Goal: Communication & Community: Answer question/provide support

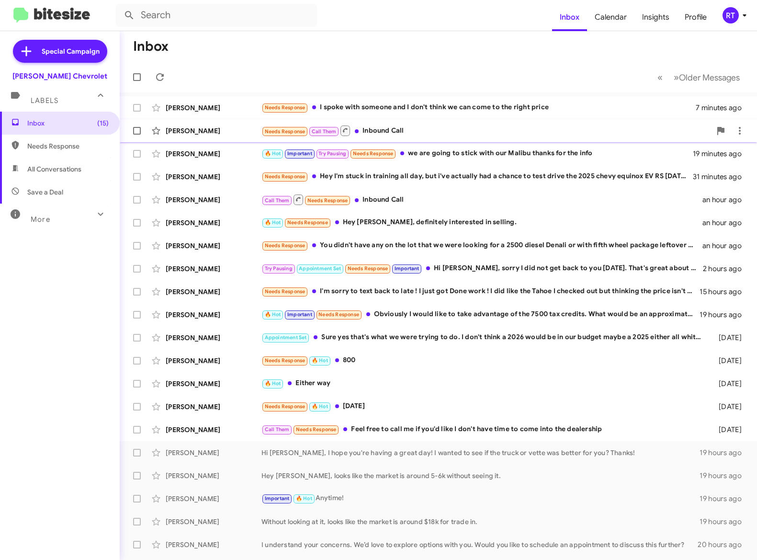
click at [416, 131] on div "Needs Response Call Them Inbound Call" at bounding box center [486, 130] width 450 height 12
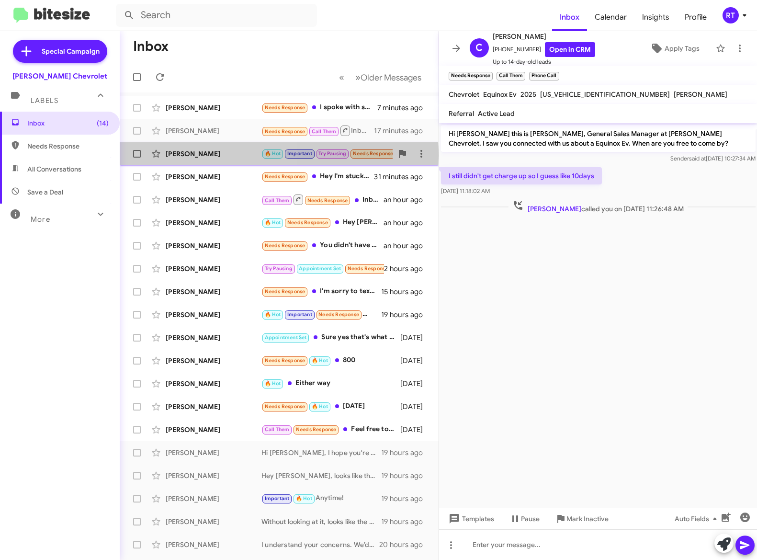
click at [185, 156] on div "[PERSON_NAME]" at bounding box center [214, 154] width 96 height 10
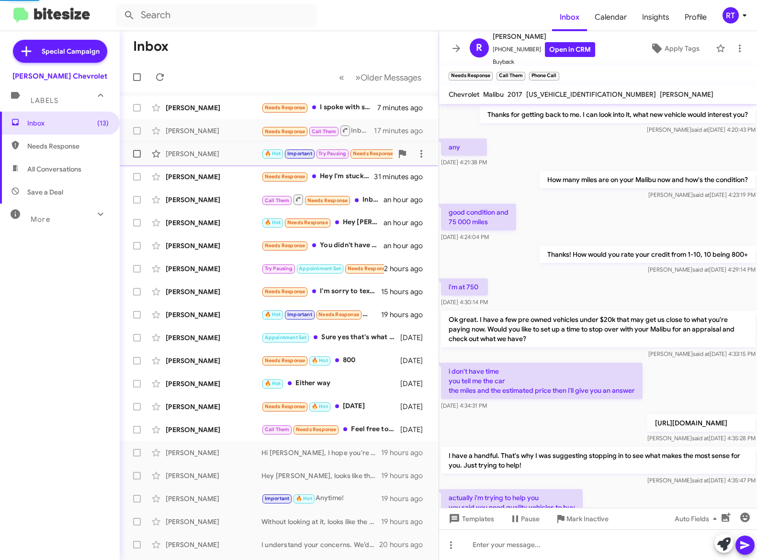
scroll to position [468, 0]
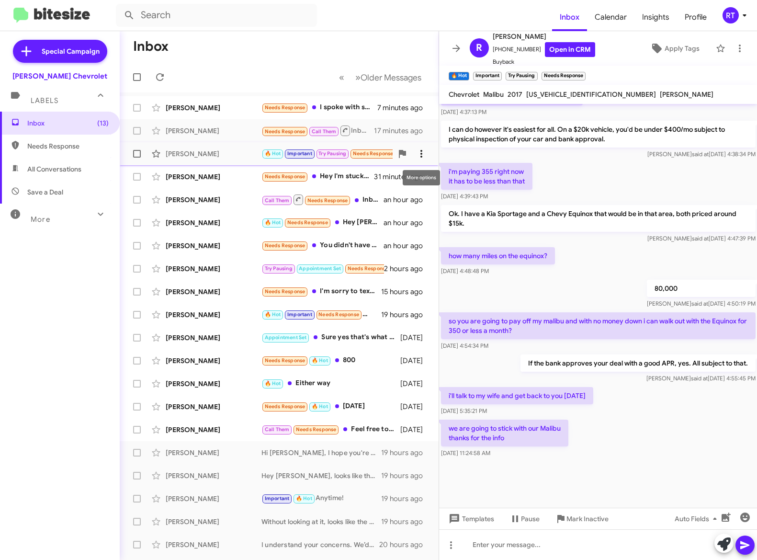
click at [420, 151] on icon at bounding box center [421, 154] width 2 height 8
click at [373, 179] on span "Mark as unread" at bounding box center [349, 178] width 48 height 23
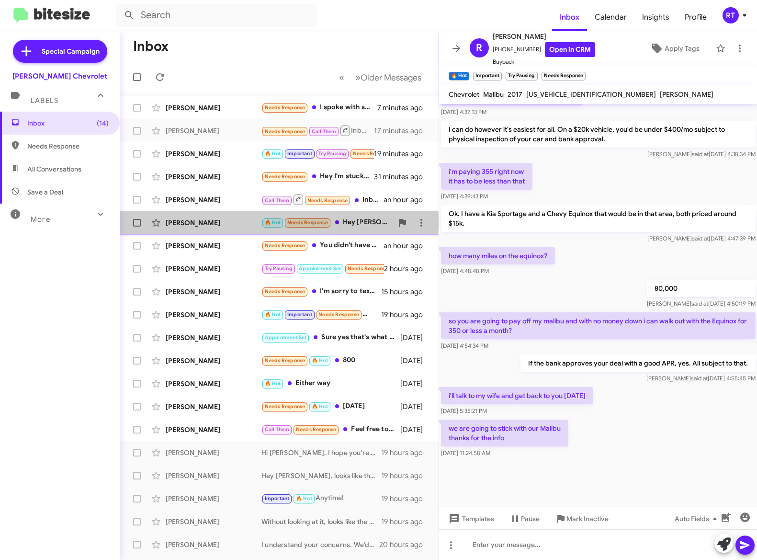
click at [205, 221] on div "[PERSON_NAME]" at bounding box center [214, 223] width 96 height 10
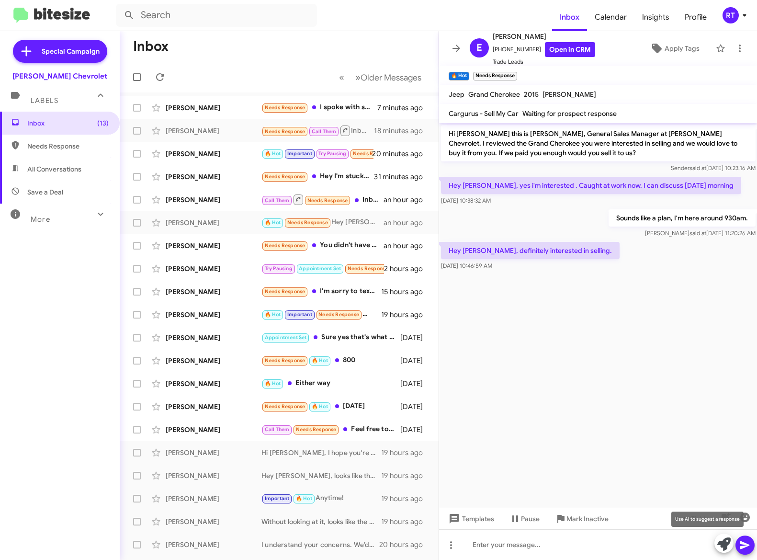
click at [721, 546] on icon at bounding box center [723, 543] width 13 height 13
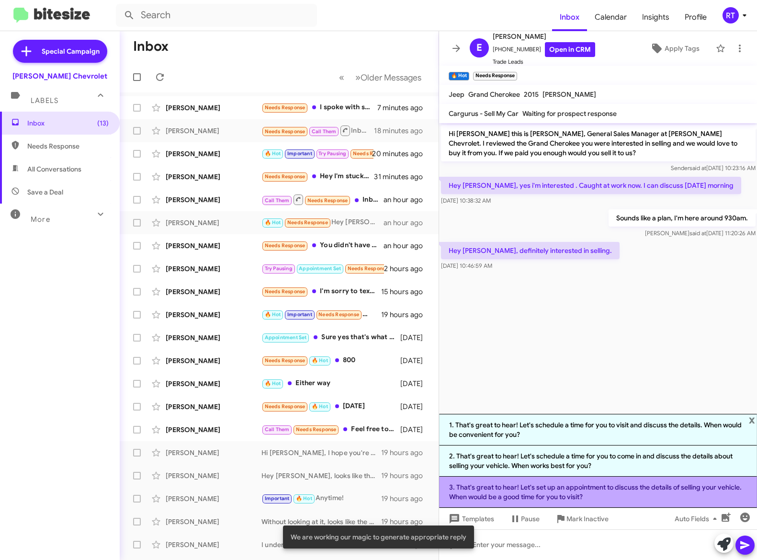
click at [632, 493] on li "3. That's great to hear! Let's set up an appointment to discuss the details of …" at bounding box center [598, 491] width 318 height 31
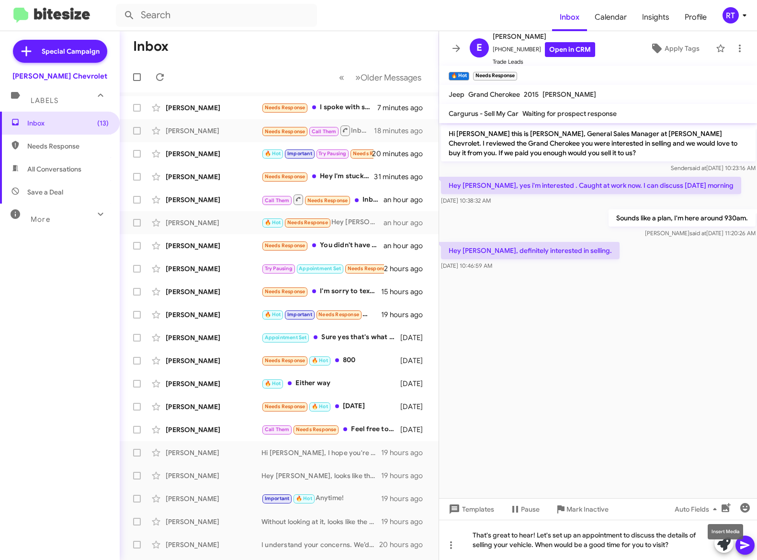
click at [748, 545] on mat-tooltip-component "Insert Media" at bounding box center [725, 531] width 49 height 29
click at [742, 546] on icon at bounding box center [744, 545] width 9 height 8
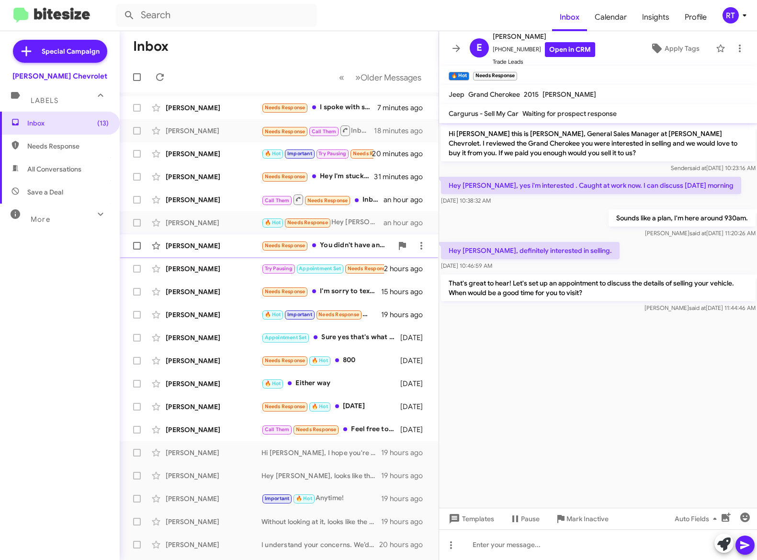
click at [188, 245] on div "[PERSON_NAME]" at bounding box center [214, 246] width 96 height 10
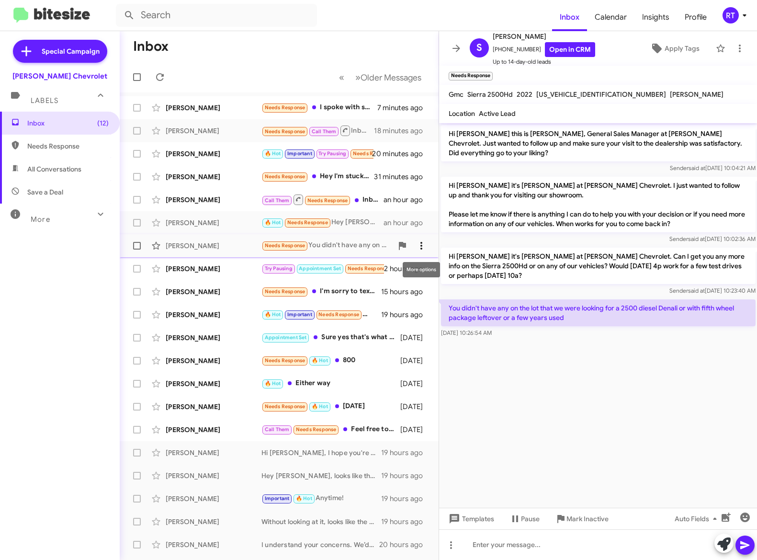
click at [422, 246] on icon at bounding box center [421, 246] width 2 height 8
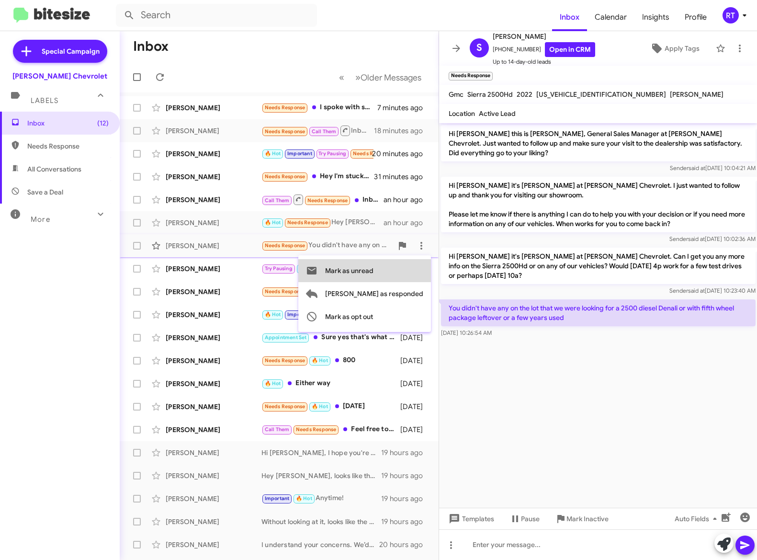
click at [373, 268] on span "Mark as unread" at bounding box center [349, 270] width 48 height 23
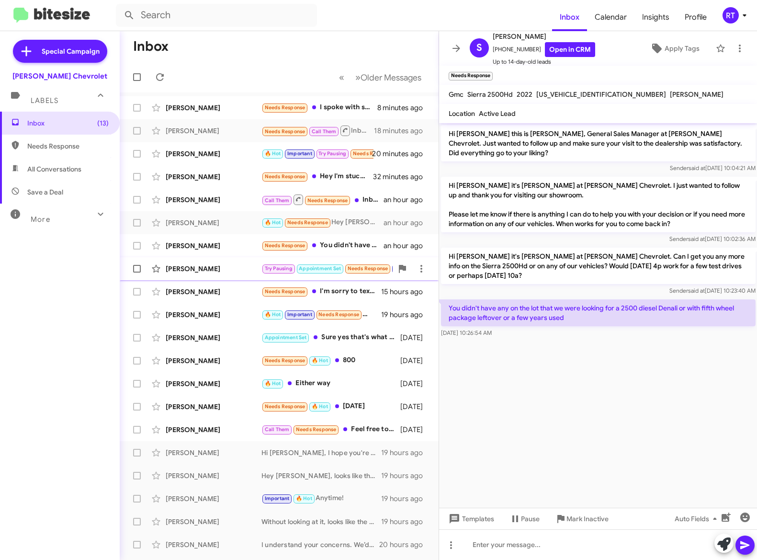
click at [217, 268] on div "[PERSON_NAME]" at bounding box center [214, 269] width 96 height 10
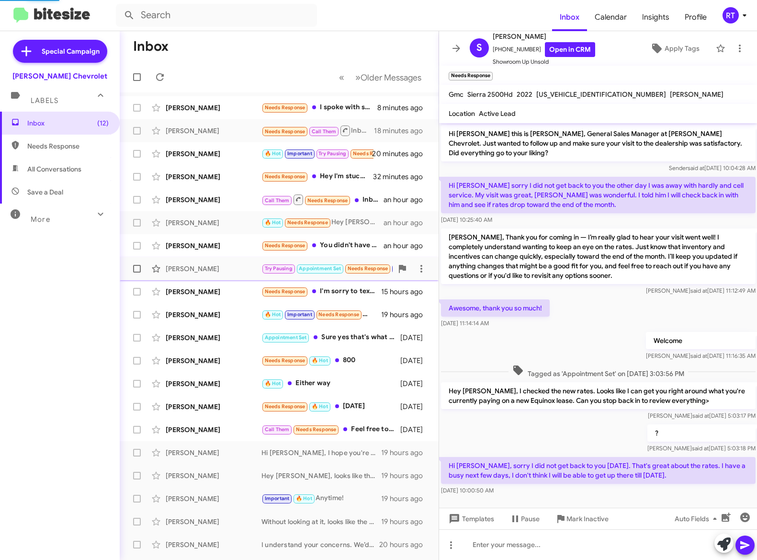
scroll to position [23, 0]
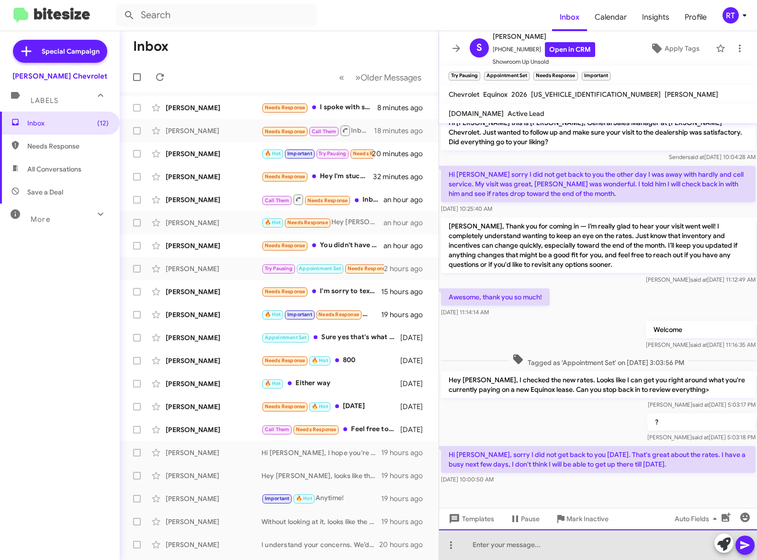
click at [503, 545] on div at bounding box center [598, 544] width 318 height 31
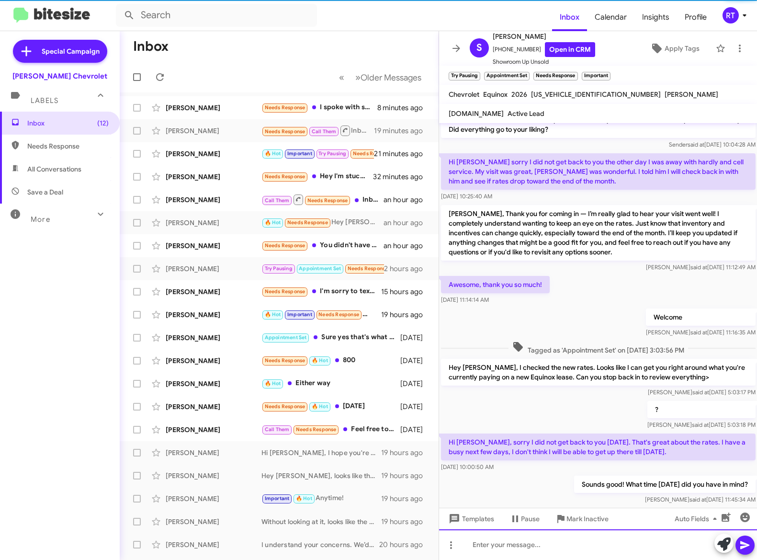
scroll to position [60, 0]
